Goal: Transaction & Acquisition: Purchase product/service

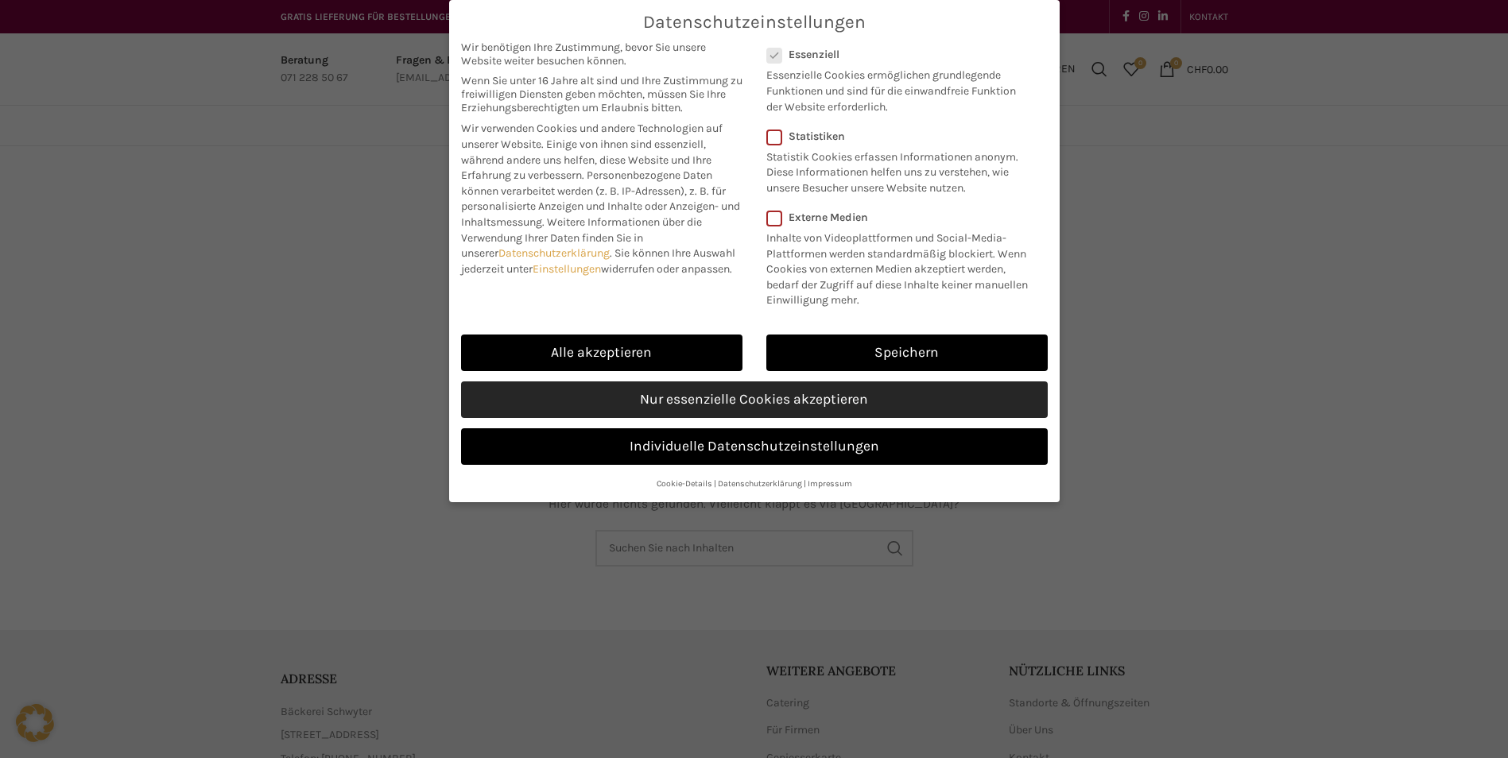
click at [688, 394] on link "Nur essenzielle Cookies akzeptieren" at bounding box center [754, 400] width 587 height 37
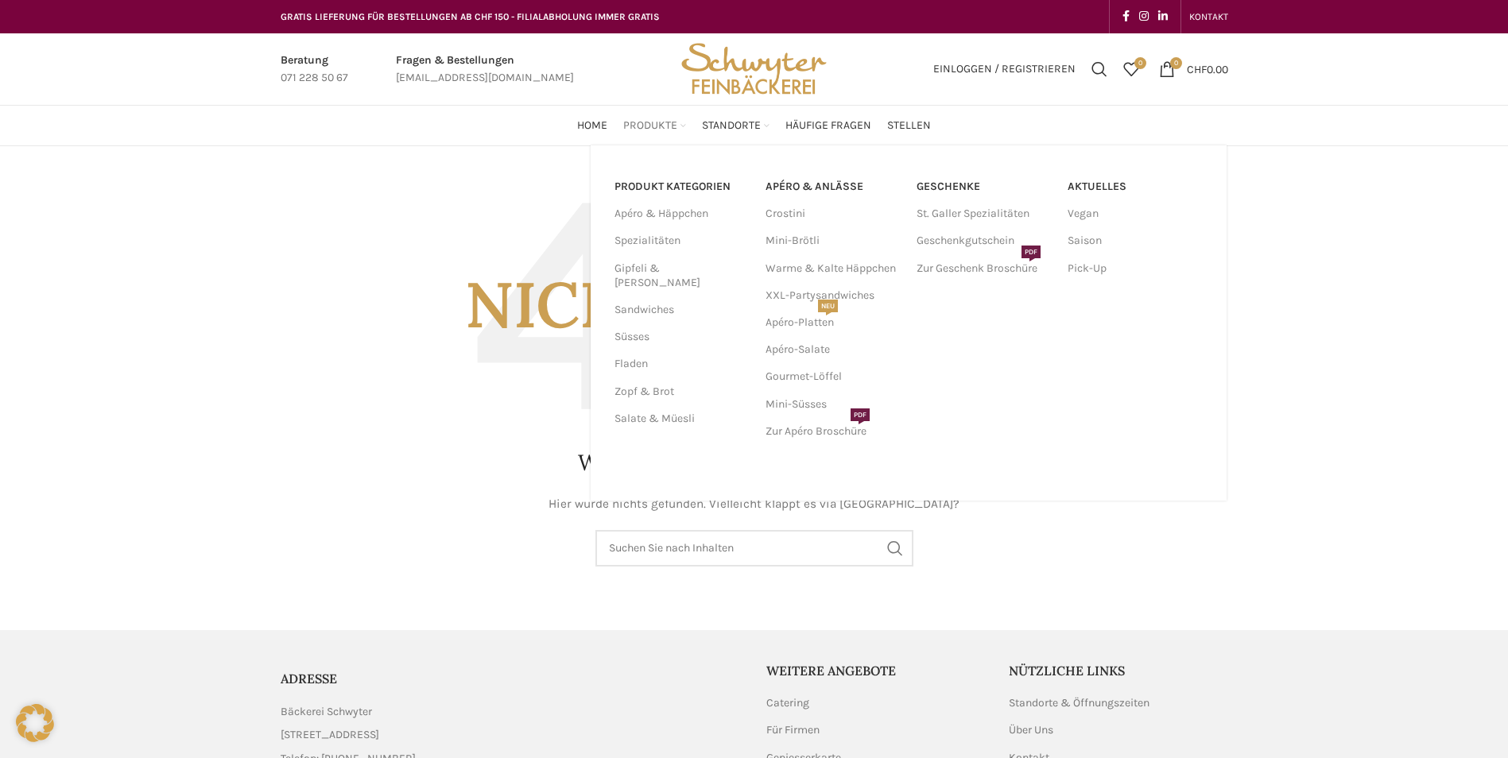
click at [665, 126] on span "Produkte" at bounding box center [650, 125] width 54 height 15
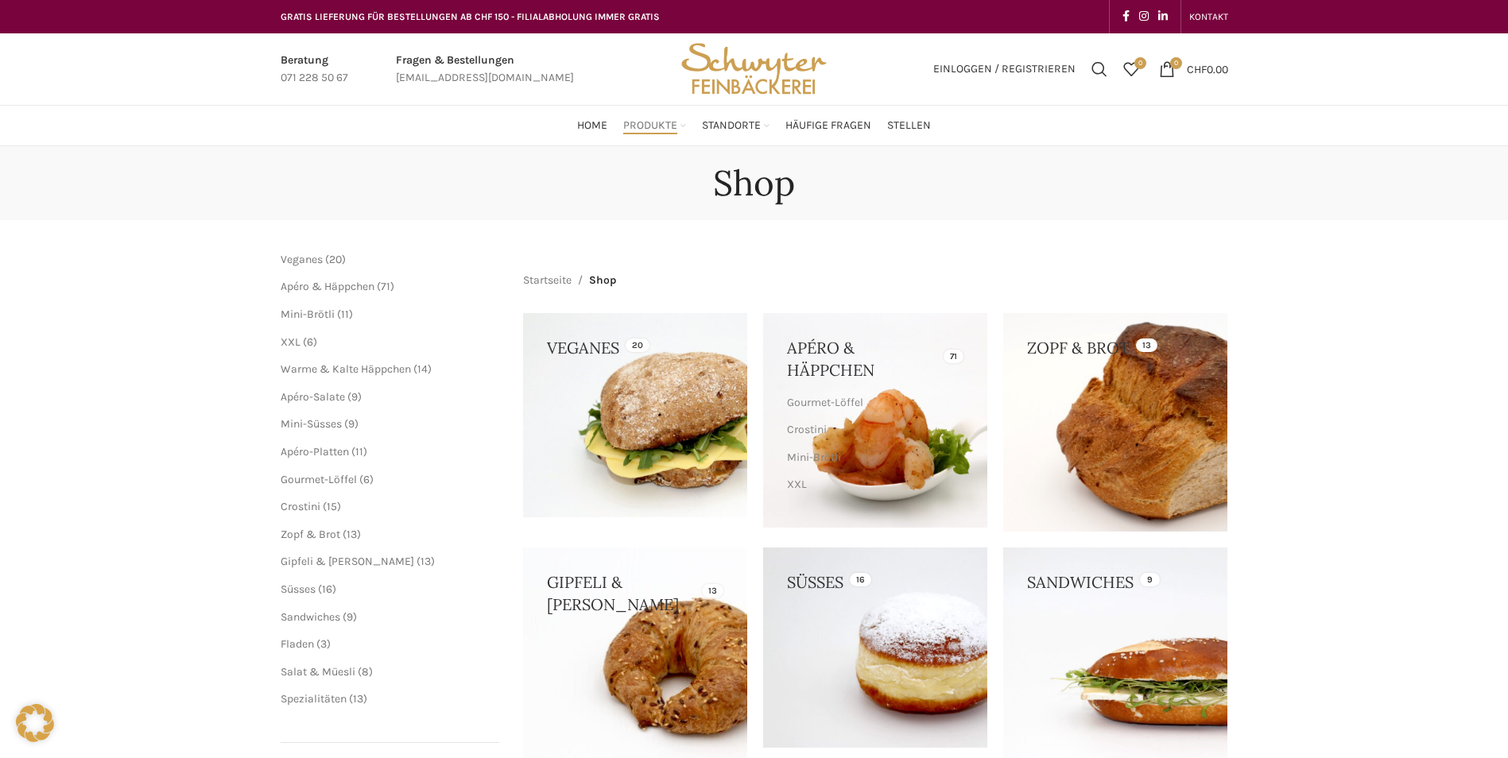
click at [1073, 414] on link at bounding box center [1115, 422] width 224 height 219
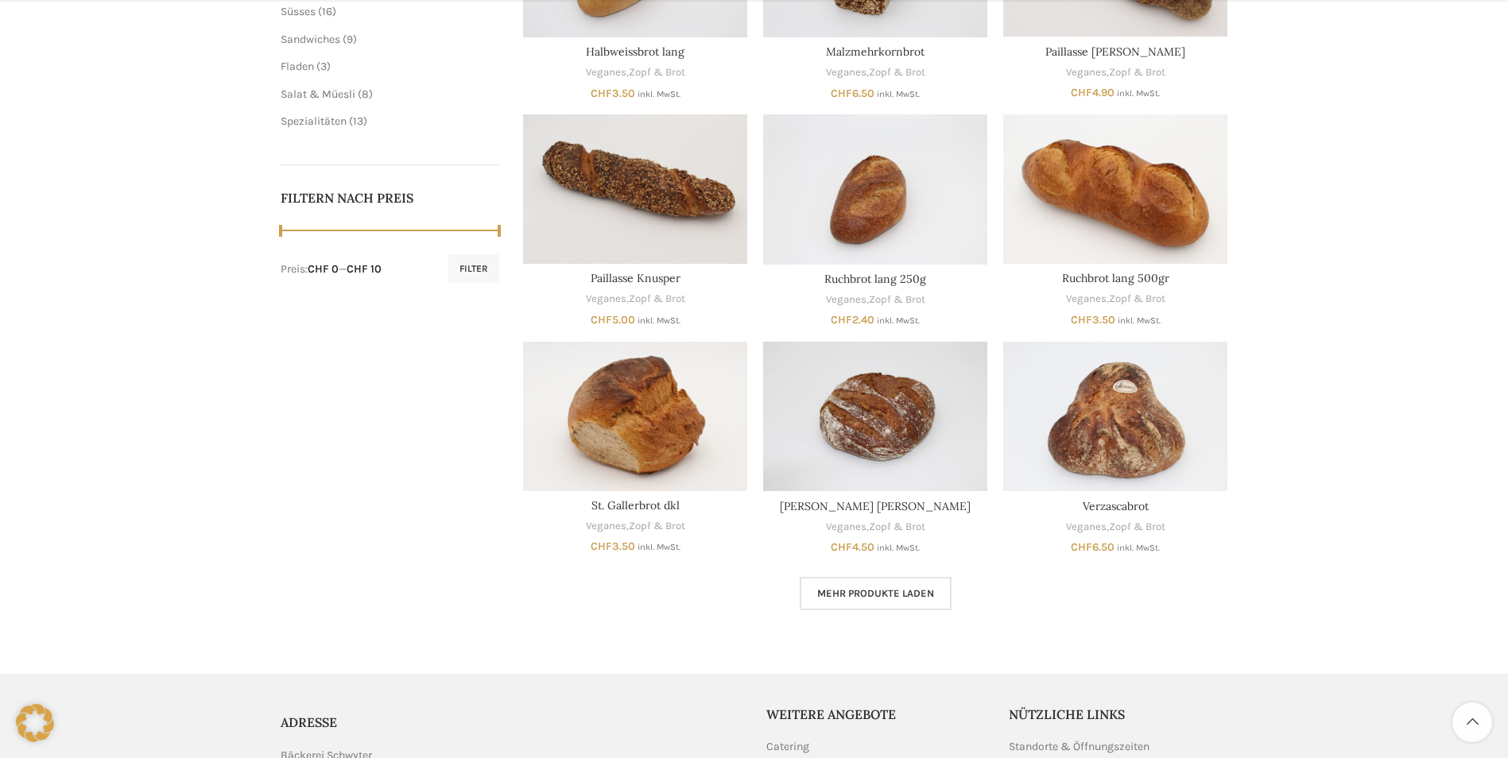
scroll to position [636, 0]
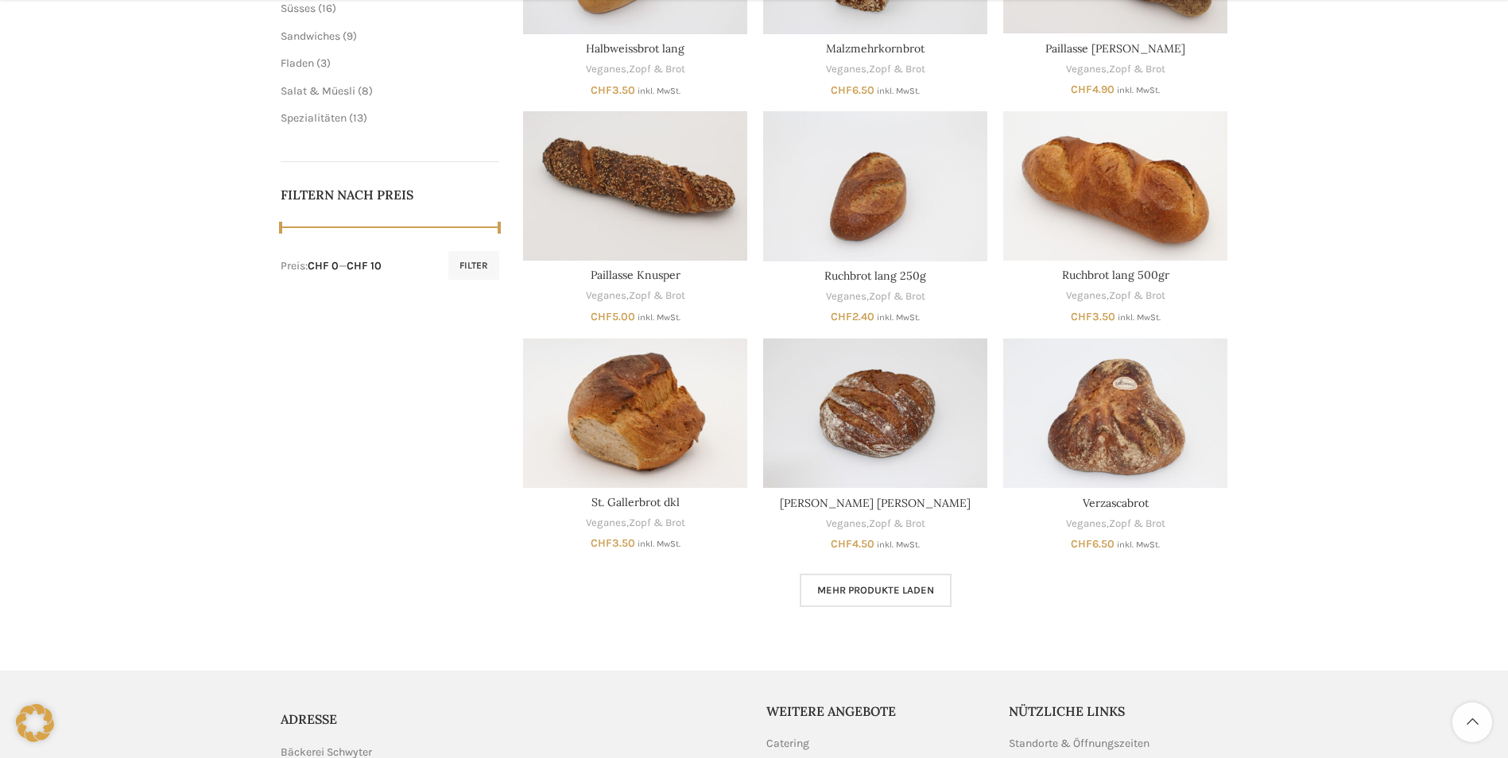
click at [922, 588] on span "Mehr Produkte laden" at bounding box center [875, 590] width 117 height 13
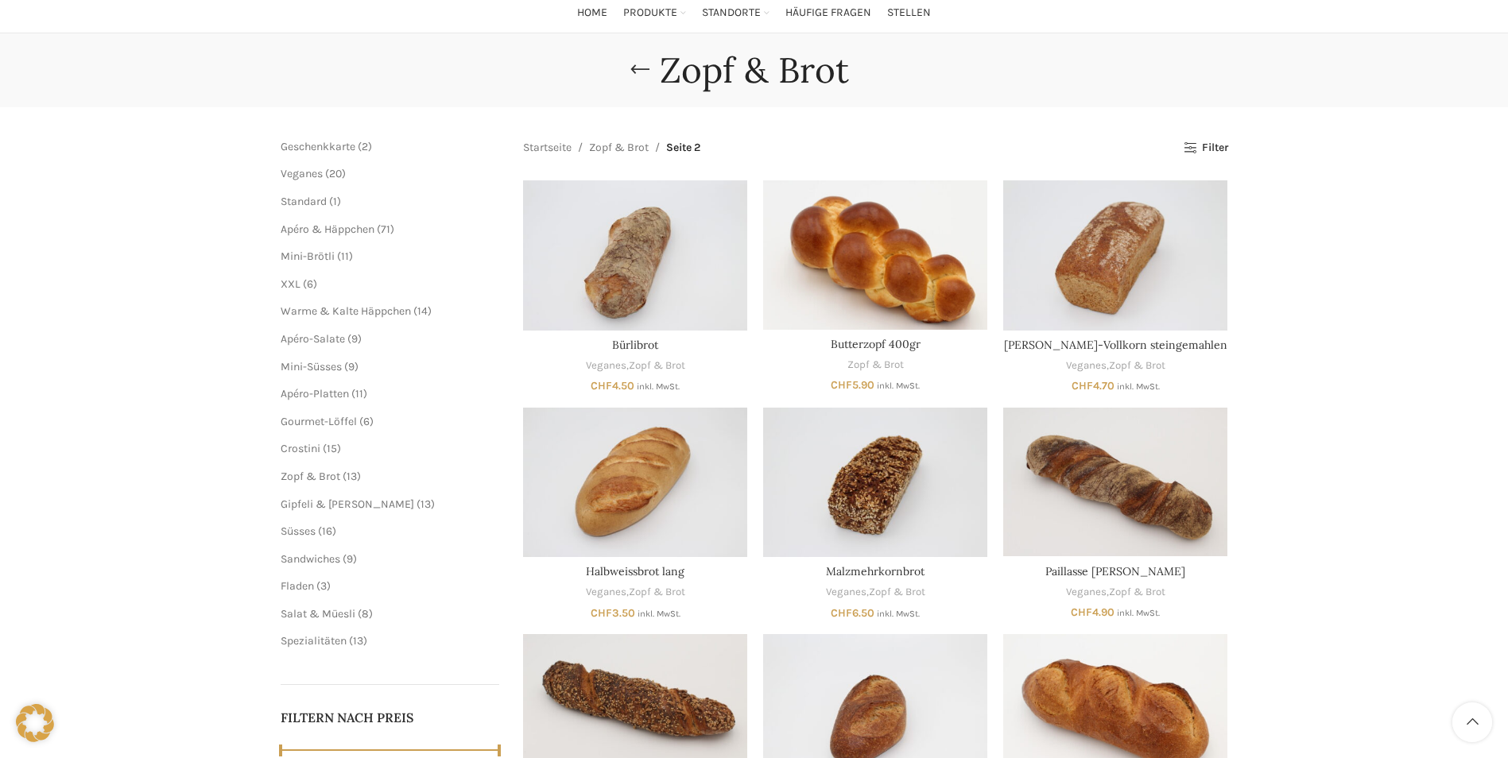
scroll to position [106, 0]
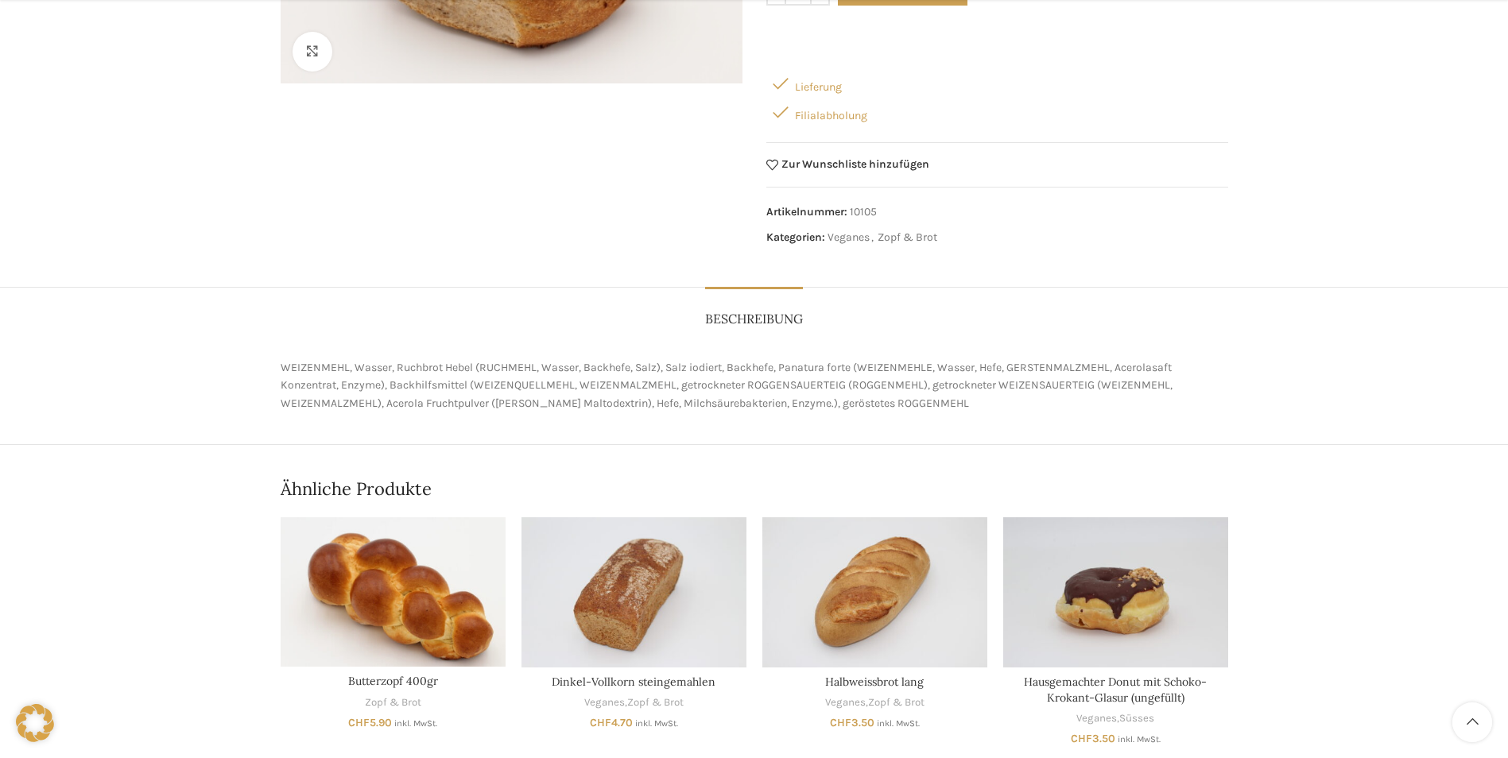
scroll to position [424, 0]
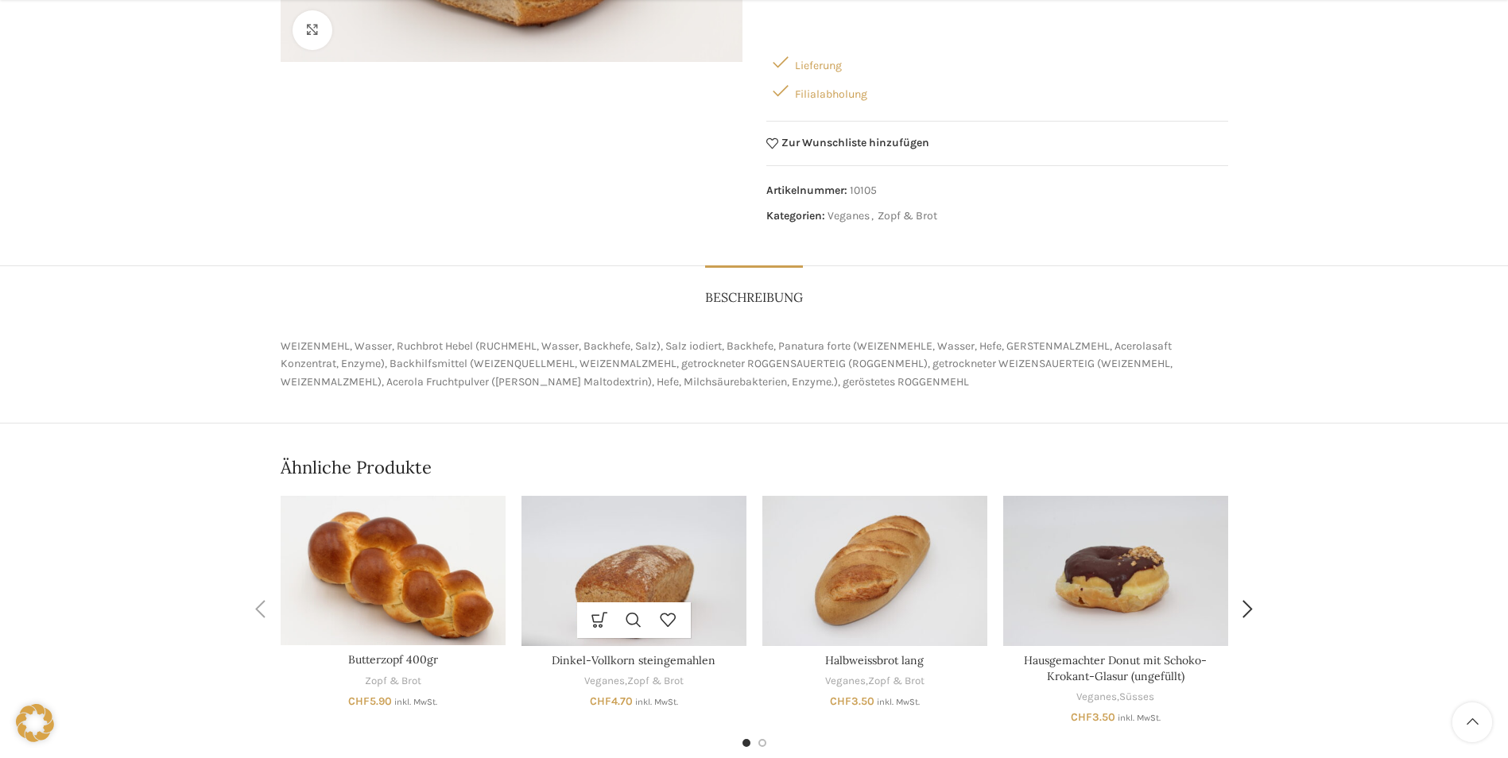
click at [634, 525] on img "Dinkel-Vollkorn steingemahlen" at bounding box center [633, 571] width 225 height 150
